Goal: Information Seeking & Learning: Learn about a topic

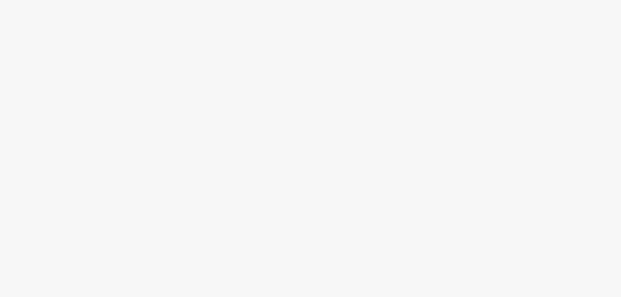
click at [570, 224] on body at bounding box center [310, 148] width 621 height 297
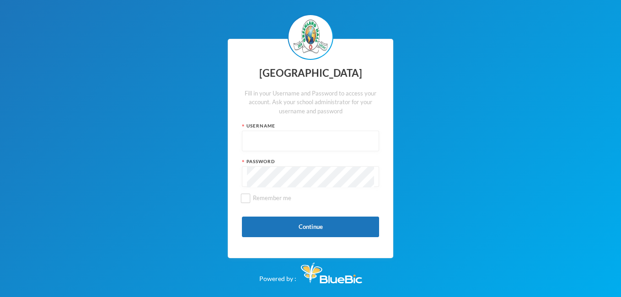
click at [270, 146] on input "text" at bounding box center [310, 141] width 127 height 21
click at [333, 144] on input "[EMAIL_ADDRESS][DOMAIN_NAME]" at bounding box center [310, 141] width 127 height 21
type input "glh25c46"
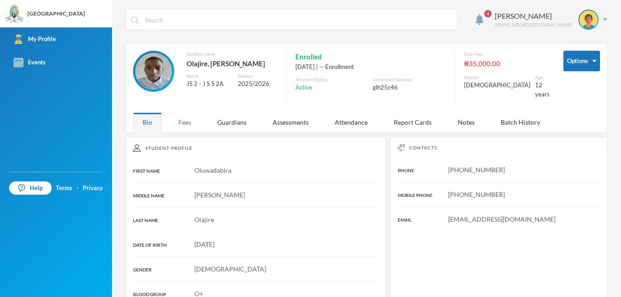
click at [179, 114] on div "Fees" at bounding box center [185, 123] width 32 height 20
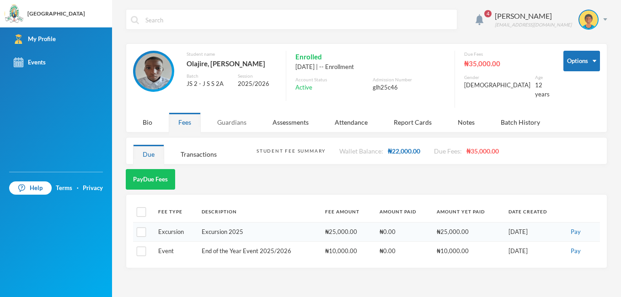
click at [237, 113] on div "Guardians" at bounding box center [232, 123] width 48 height 20
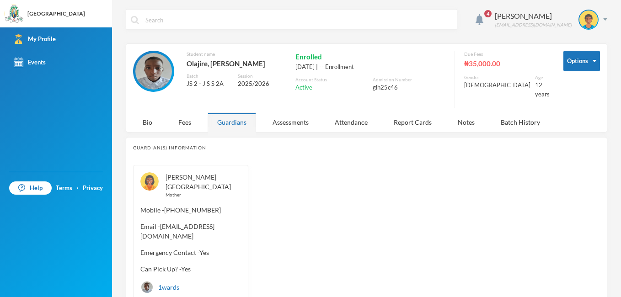
click at [285, 101] on div "Student name [PERSON_NAME], [PERSON_NAME] JS 2 - J S S 2A Session 2025/2026 Enr…" at bounding box center [341, 79] width 417 height 57
click at [305, 115] on div "Assessments" at bounding box center [290, 123] width 55 height 20
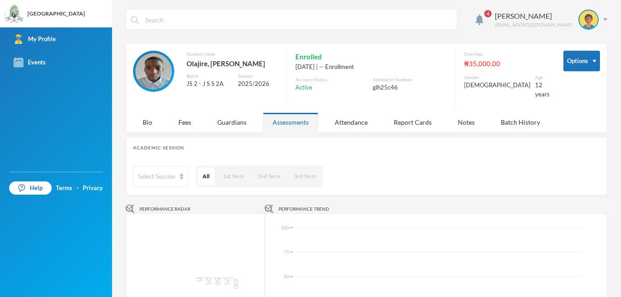
scroll to position [2, 0]
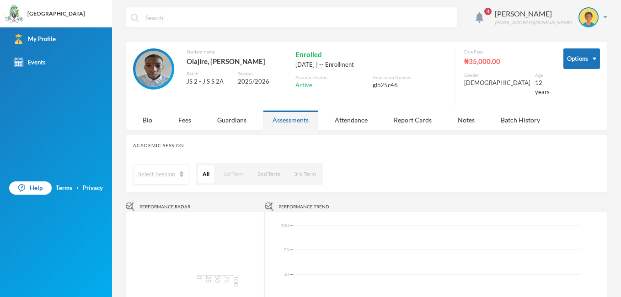
click at [233, 172] on button "1st Term" at bounding box center [234, 174] width 30 height 17
drag, startPoint x: 459, startPoint y: 85, endPoint x: 563, endPoint y: 171, distance: 134.2
click at [563, 171] on div "4 Olajire Oluwadabira [EMAIL_ADDRESS][DOMAIN_NAME] Options Student name [PERSON…" at bounding box center [366, 148] width 509 height 297
click at [563, 171] on div "Select Session All 1st Term 2nd Term 3rd Term" at bounding box center [366, 174] width 467 height 23
click at [516, 113] on div "Batch History" at bounding box center [520, 120] width 59 height 20
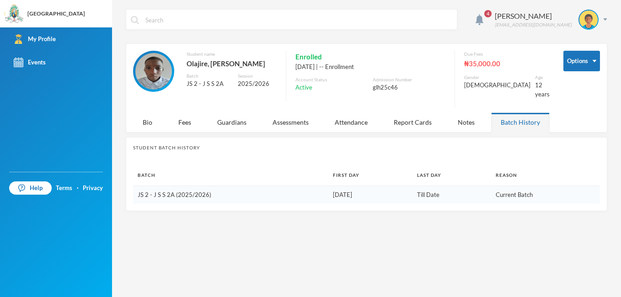
scroll to position [0, 0]
